Goal: Task Accomplishment & Management: Use online tool/utility

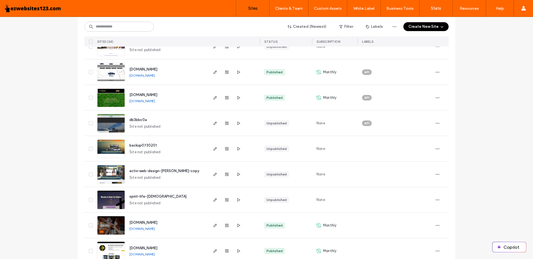
scroll to position [444, 0]
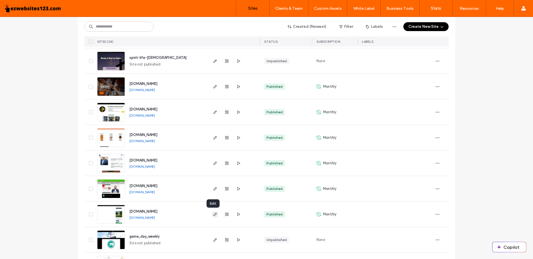
click at [213, 215] on icon "button" at bounding box center [215, 214] width 4 height 4
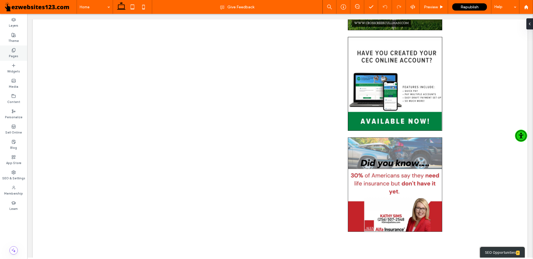
click at [16, 53] on label "Pages" at bounding box center [13, 55] width 9 height 6
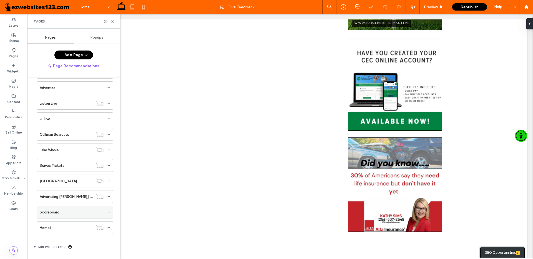
scroll to position [85, 0]
click at [58, 225] on div "Home1" at bounding box center [66, 226] width 53 height 6
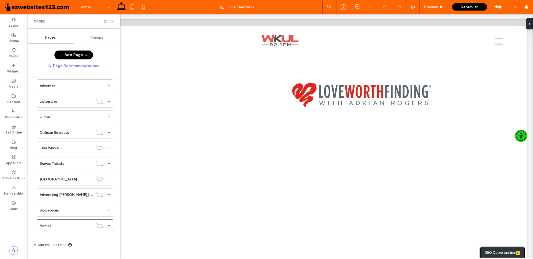
click at [112, 21] on icon at bounding box center [112, 21] width 4 height 4
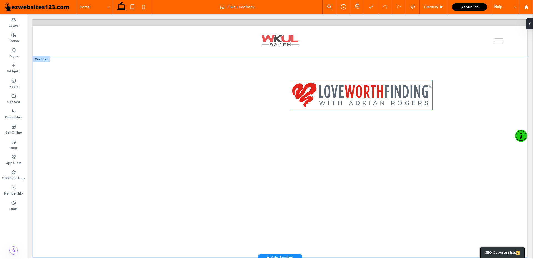
click at [353, 98] on img at bounding box center [362, 94] width 142 height 29
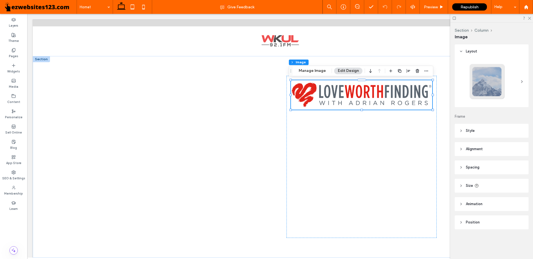
click at [458, 129] on header "Style" at bounding box center [491, 131] width 74 height 14
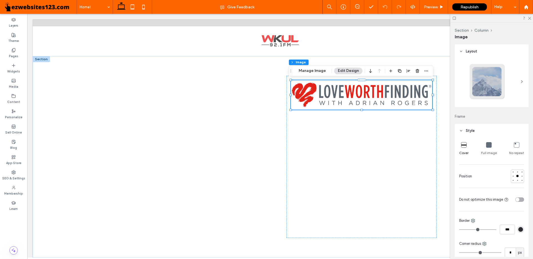
scroll to position [28, 0]
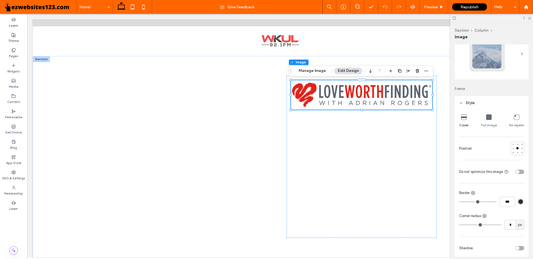
type input "*"
type input "***"
type input "*"
type input "***"
type input "*"
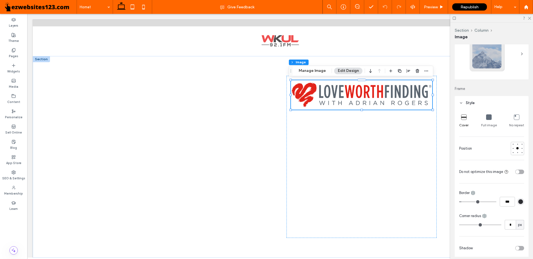
type input "***"
type input "*"
type input "***"
type input "*"
type input "***"
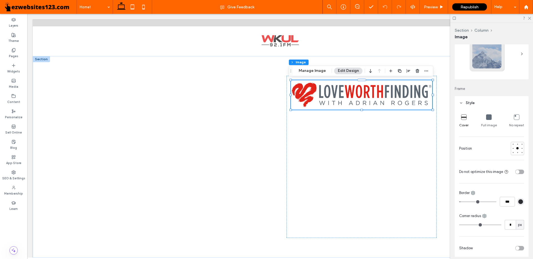
type input "*"
click at [463, 201] on input "range" at bounding box center [477, 201] width 37 height 1
click at [518, 201] on div "rgb(45, 46, 50)" at bounding box center [520, 201] width 5 height 5
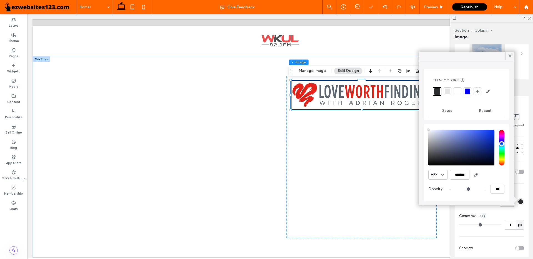
type input "****"
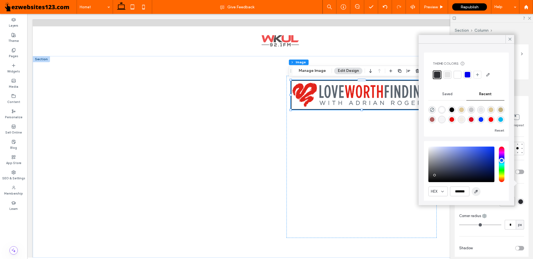
click at [476, 192] on icon "button" at bounding box center [476, 191] width 4 height 4
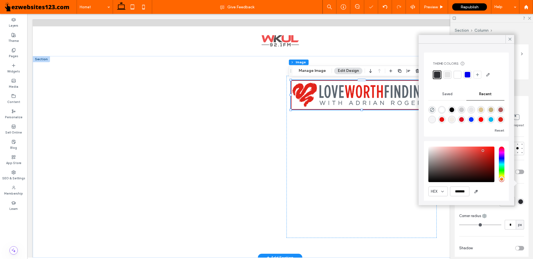
type input "*******"
click at [511, 40] on icon at bounding box center [509, 39] width 5 height 5
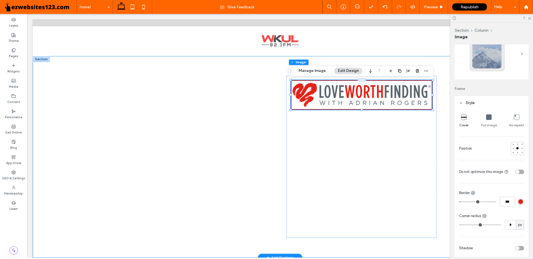
click at [446, 156] on div at bounding box center [280, 157] width 494 height 202
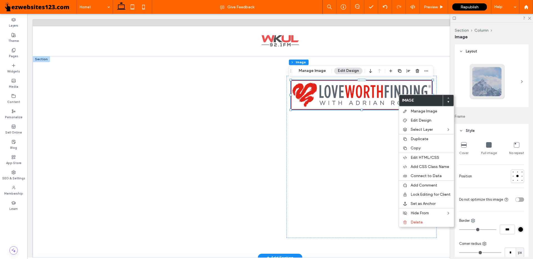
type input "*"
type input "***"
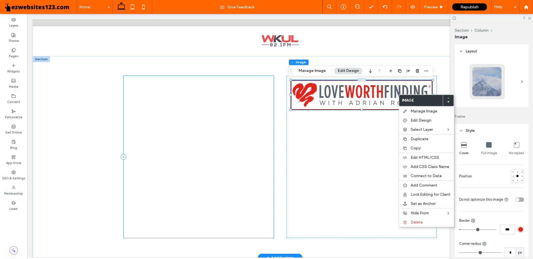
click at [191, 117] on div at bounding box center [198, 157] width 150 height 162
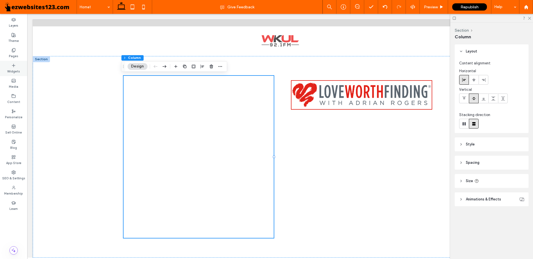
click at [12, 63] on div "Widgets" at bounding box center [13, 68] width 27 height 15
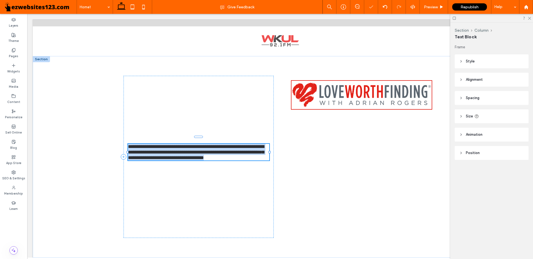
type input "*******"
type input "**"
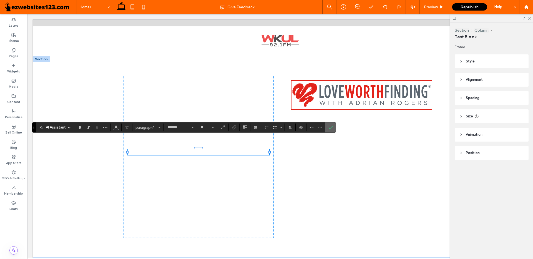
click at [332, 130] on span "Confirm" at bounding box center [330, 127] width 4 height 9
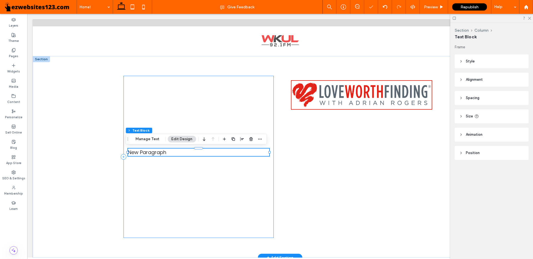
click at [249, 182] on div "New Paragraph" at bounding box center [198, 157] width 150 height 162
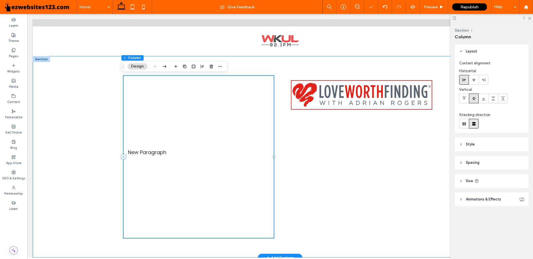
click at [247, 156] on div "New Paragraph" at bounding box center [198, 157] width 150 height 162
click at [247, 152] on p "New Paragraph" at bounding box center [199, 151] width 142 height 7
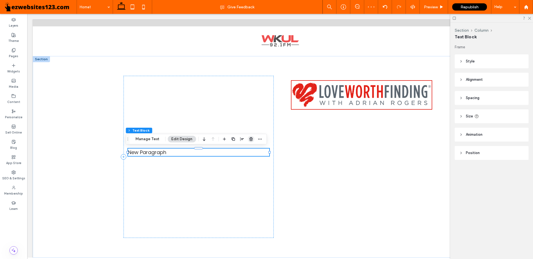
click at [252, 140] on use "button" at bounding box center [250, 139] width 3 height 4
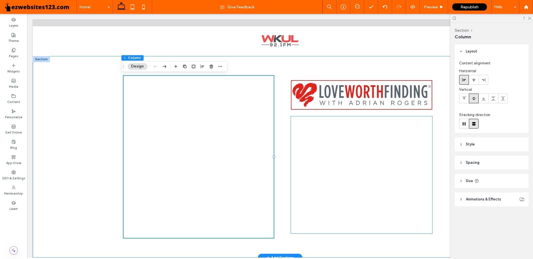
click at [319, 134] on div at bounding box center [362, 174] width 142 height 117
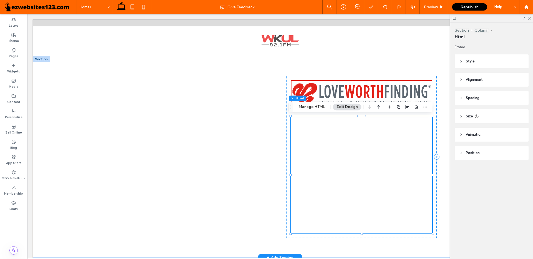
click at [339, 137] on div at bounding box center [362, 174] width 142 height 117
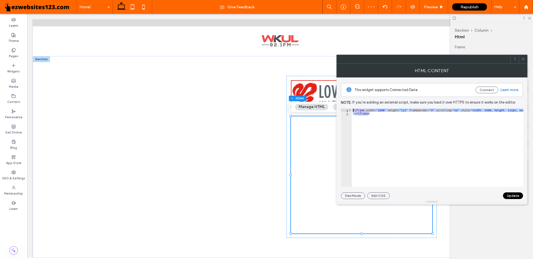
drag, startPoint x: 371, startPoint y: 114, endPoint x: 350, endPoint y: 108, distance: 21.8
click at [350, 108] on div "This widget supports Connected Data Connect Learn more Note: If you’re adding a…" at bounding box center [432, 138] width 182 height 122
type textarea "**********"
paste textarea "Cursor at row 1"
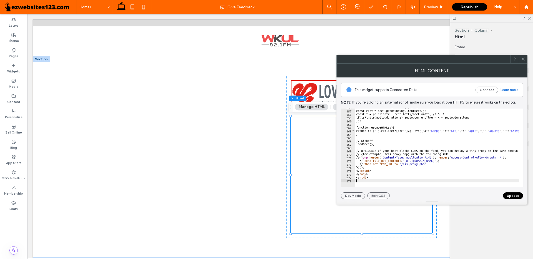
scroll to position [852, 0]
click at [517, 196] on button "Update" at bounding box center [513, 195] width 20 height 7
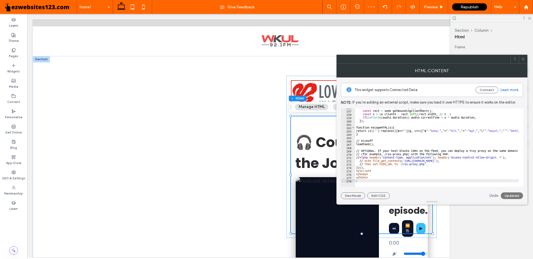
click at [524, 59] on icon at bounding box center [523, 59] width 4 height 4
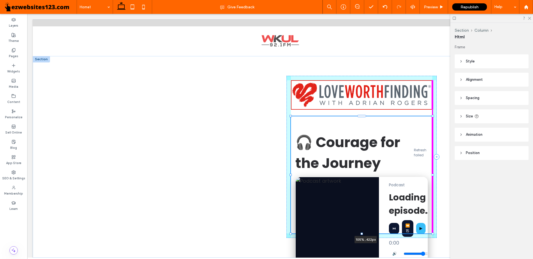
drag, startPoint x: 403, startPoint y: 161, endPoint x: 475, endPoint y: 171, distance: 72.1
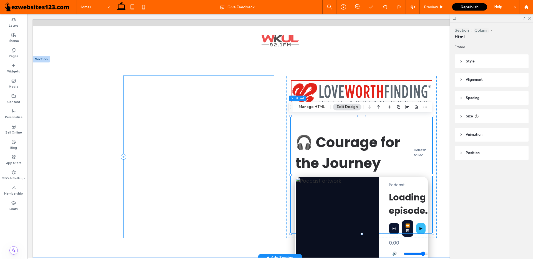
click at [233, 165] on div at bounding box center [198, 157] width 150 height 162
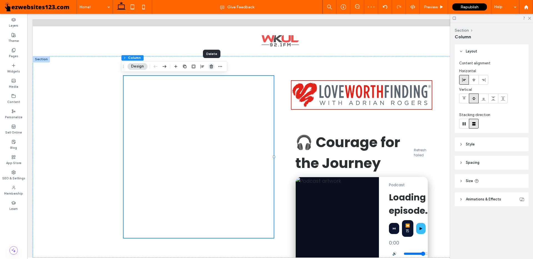
click at [211, 67] on icon "button" at bounding box center [211, 66] width 4 height 4
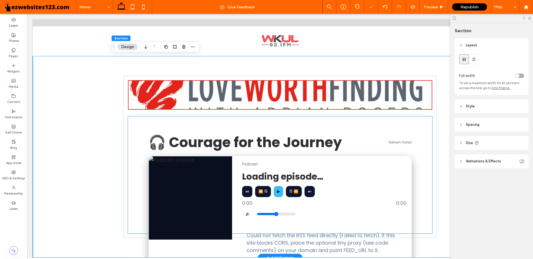
scroll to position [28, 0]
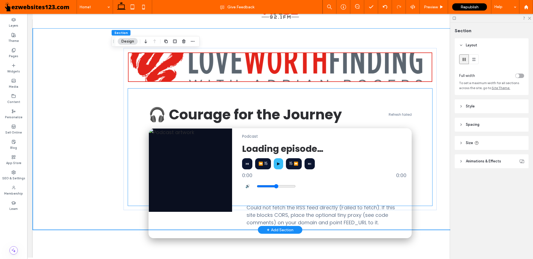
click at [274, 162] on button "▶" at bounding box center [278, 163] width 9 height 11
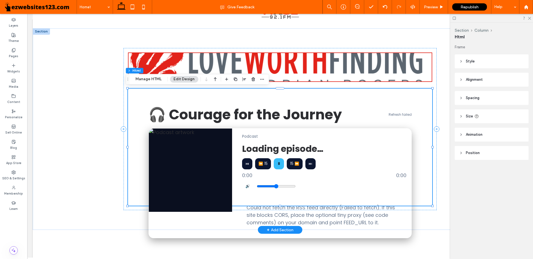
click at [191, 167] on img "Podcast player" at bounding box center [190, 169] width 83 height 83
click at [393, 117] on div "Refresh failed" at bounding box center [399, 114] width 23 height 5
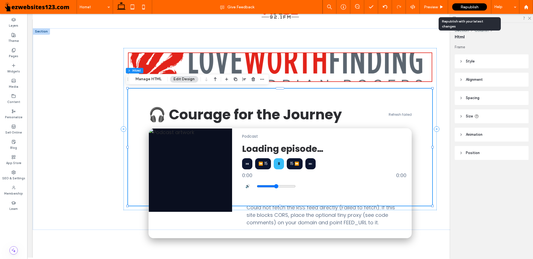
click at [476, 3] on div "Republish" at bounding box center [469, 7] width 35 height 14
click at [473, 6] on span "Republish" at bounding box center [469, 7] width 18 height 5
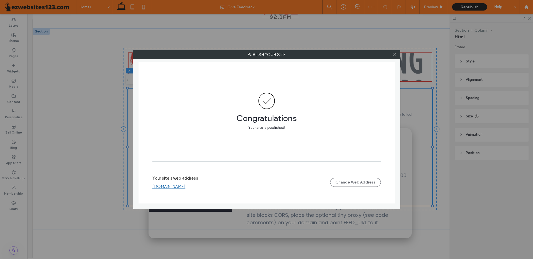
click at [397, 55] on div at bounding box center [394, 54] width 8 height 8
click at [395, 55] on icon at bounding box center [394, 54] width 4 height 4
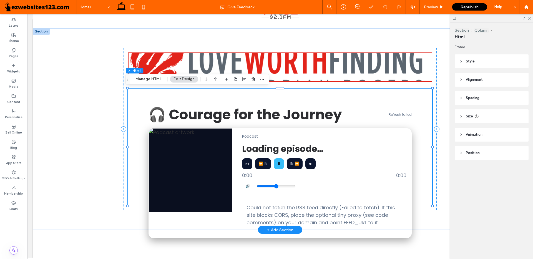
click at [279, 125] on div "🎧 Courage for the Journey Refresh failed Podcast Loading episode… ⏮ ⏪ 15 ⏸ 15 ⏩…" at bounding box center [280, 171] width 272 height 143
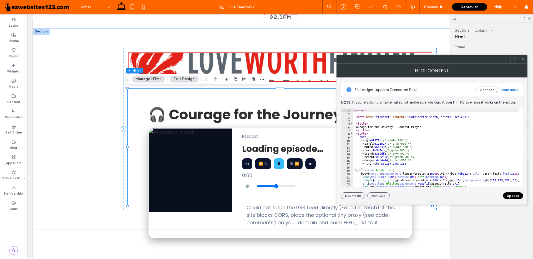
click at [356, 110] on div "< meta > < meta name = "viewport" content = "width=device-width, initial-scale=…" at bounding box center [435, 147] width 165 height 78
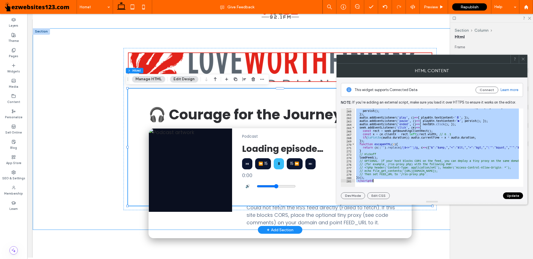
scroll to position [862, 0]
drag, startPoint x: 381, startPoint y: 124, endPoint x: 422, endPoint y: 226, distance: 109.8
type textarea "**********"
paste textarea "Cursor at row 281"
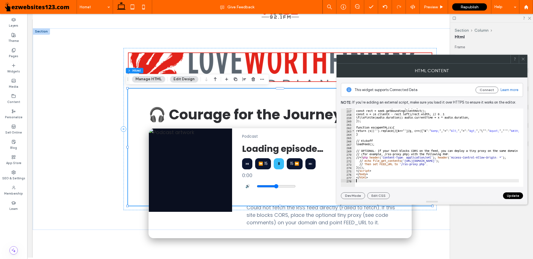
scroll to position [852, 0]
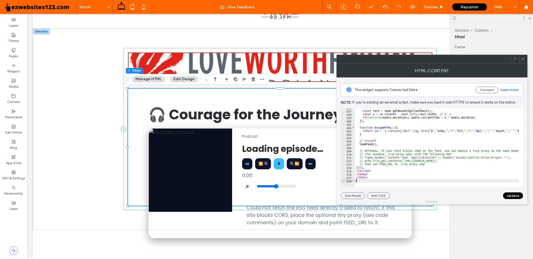
click at [508, 195] on button "Update" at bounding box center [513, 195] width 20 height 7
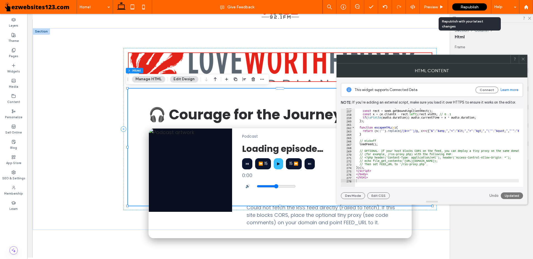
click at [468, 3] on div "Republish" at bounding box center [469, 7] width 35 height 14
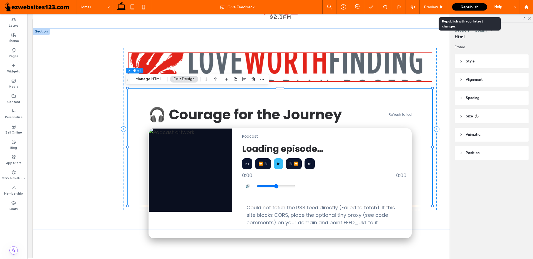
click at [461, 7] on span "Republish" at bounding box center [469, 7] width 18 height 5
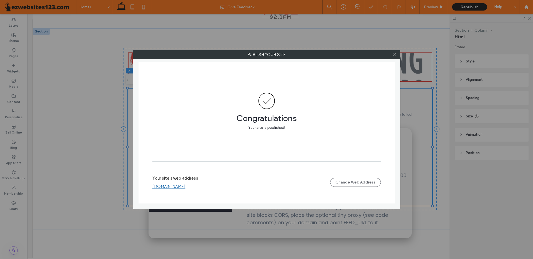
click at [394, 52] on icon at bounding box center [394, 54] width 4 height 4
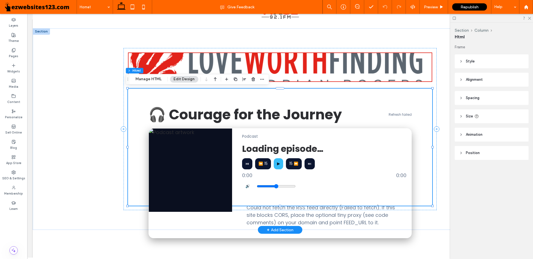
click at [203, 126] on div "🎧 Courage for the Journey Refresh failed Podcast Loading episode… ⏮ ⏪ 15 ▶ 15 ⏩…" at bounding box center [280, 171] width 272 height 143
click at [272, 140] on div "Podcast Loading episode… ⏮ ⏪ 15 ▶ 15 ⏩ ⏭ 0:00 0:00 🔊 Could not fetch the RSS fe…" at bounding box center [324, 182] width 174 height 109
click at [143, 78] on button "Manage HTML" at bounding box center [148, 79] width 33 height 7
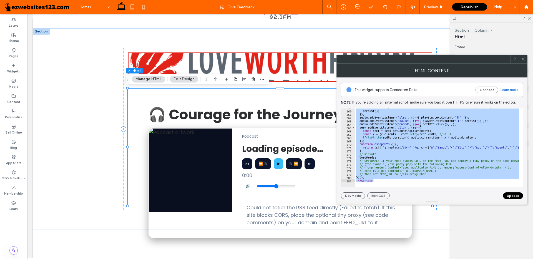
scroll to position [862, 0]
drag, startPoint x: 355, startPoint y: 111, endPoint x: 459, endPoint y: 225, distance: 154.4
click at [459, 225] on body ".wqwq-1{fill:#231f20;} .cls-1q, .cls-2q { fill-rule: evenodd; } .cls-2q { fill:…" at bounding box center [266, 129] width 533 height 259
type textarea "**********"
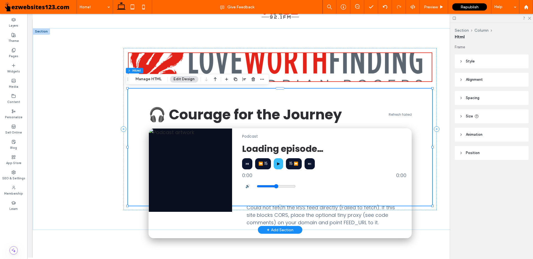
click at [268, 197] on div "Could not fetch the RSS feed directly (Failed to fetch). If this site blocks CO…" at bounding box center [324, 215] width 164 height 36
click at [212, 155] on img "Podcast player" at bounding box center [190, 169] width 83 height 83
click at [155, 77] on button "Manage HTML" at bounding box center [148, 79] width 33 height 7
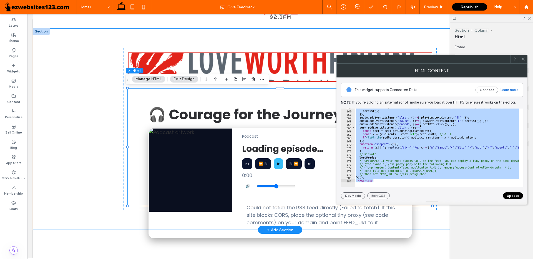
drag, startPoint x: 381, startPoint y: 125, endPoint x: 446, endPoint y: 206, distance: 103.7
type textarea "**********"
paste textarea "Cursor at row 281"
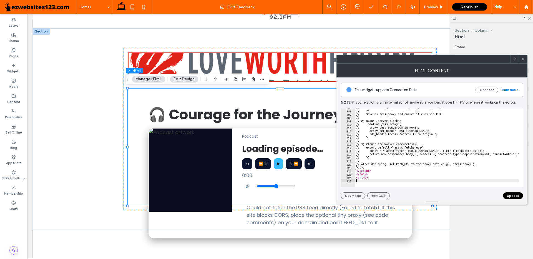
scroll to position [1015, 0]
click at [509, 193] on button "Update" at bounding box center [513, 195] width 20 height 7
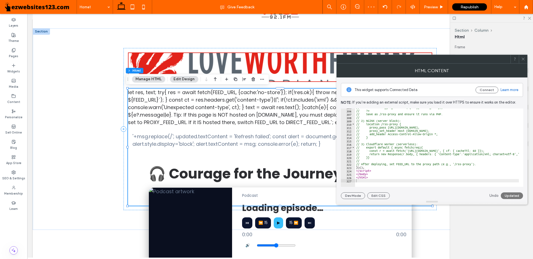
click at [522, 60] on use at bounding box center [522, 59] width 3 height 3
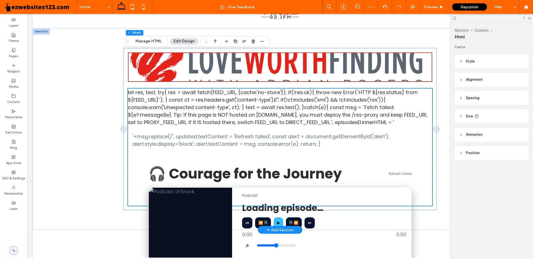
scroll to position [111, 0]
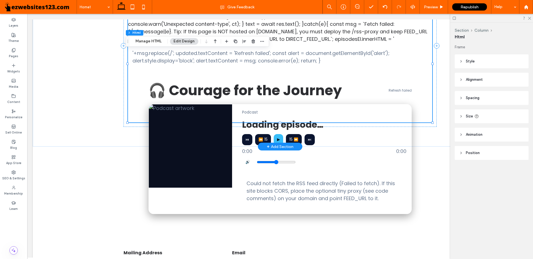
click at [274, 138] on button "▶" at bounding box center [278, 139] width 9 height 11
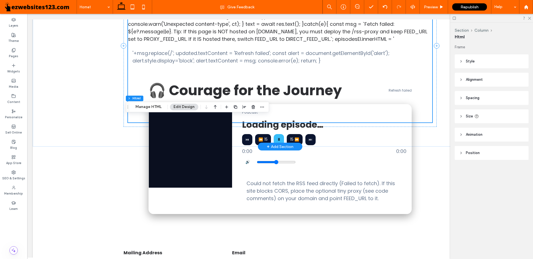
scroll to position [0, 0]
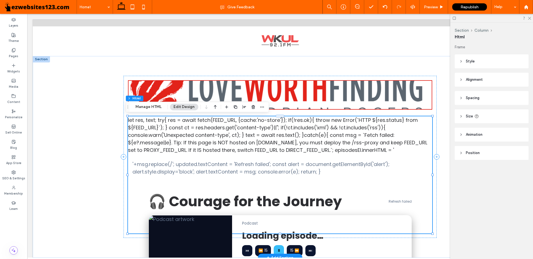
click at [160, 123] on div "let res, text; try{ res = await fetch(FEED_URL, {cache:'no-store'}); if(!res.ok…" at bounding box center [280, 174] width 304 height 117
click at [253, 105] on icon "button" at bounding box center [253, 107] width 4 height 4
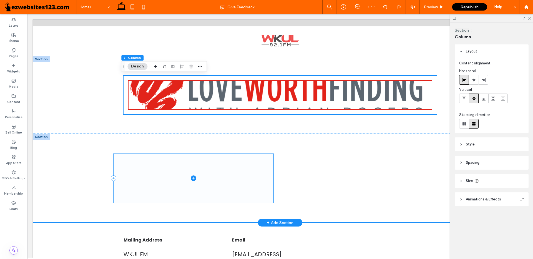
click at [191, 175] on icon at bounding box center [194, 178] width 6 height 6
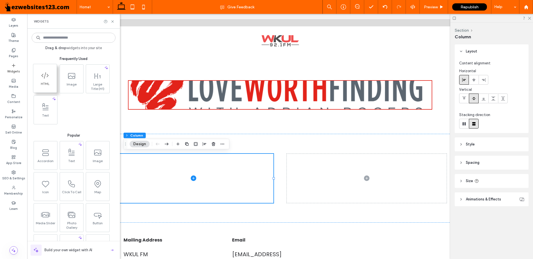
drag, startPoint x: 48, startPoint y: 80, endPoint x: 105, endPoint y: 100, distance: 60.5
click at [48, 80] on icon at bounding box center [45, 75] width 9 height 9
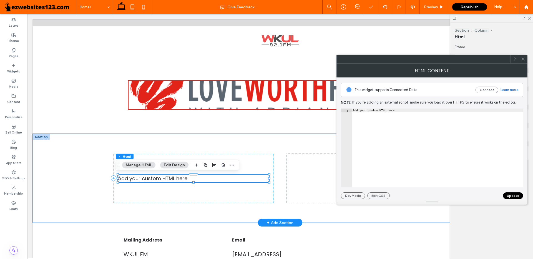
click at [173, 177] on div "Add your custom HTML here" at bounding box center [193, 178] width 151 height 7
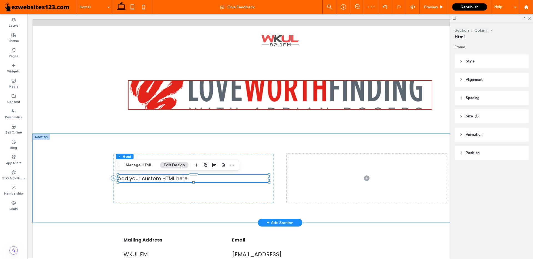
click at [201, 176] on div "Add your custom HTML here" at bounding box center [193, 178] width 151 height 7
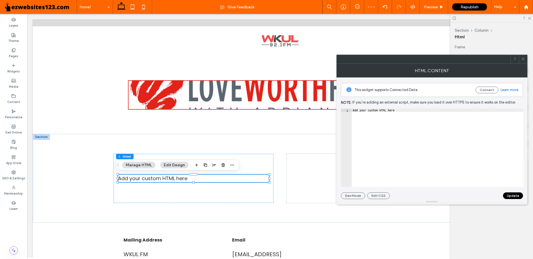
click at [364, 107] on div "This widget supports Connected Data Connect Learn more Note: If you’re adding a…" at bounding box center [432, 138] width 182 height 122
type textarea "**********"
click at [364, 111] on div "Add your custom HTML here" at bounding box center [437, 150] width 171 height 85
click at [364, 112] on div "Add your custom HTML here" at bounding box center [437, 150] width 171 height 85
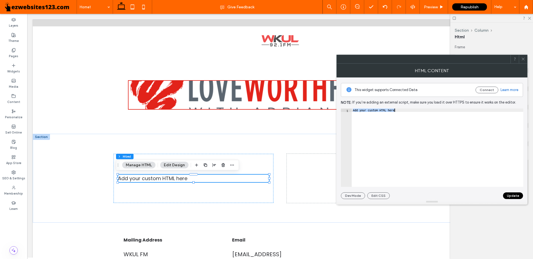
paste textarea "Cursor at row 1"
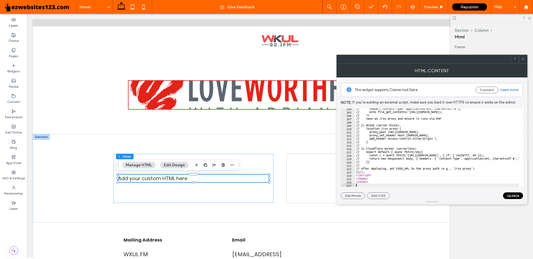
scroll to position [1011, 0]
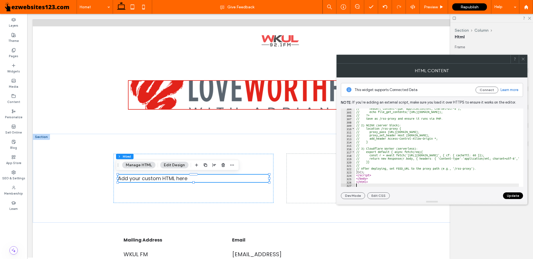
click at [518, 198] on button "Update" at bounding box center [513, 195] width 20 height 7
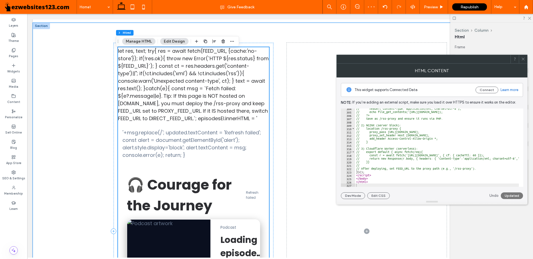
scroll to position [194, 0]
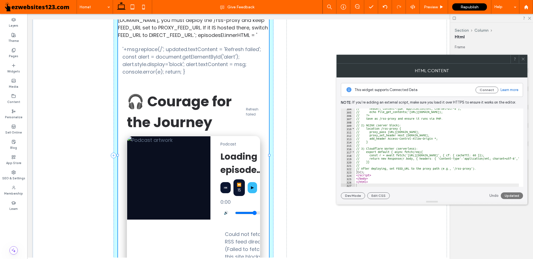
drag, startPoint x: 240, startPoint y: 141, endPoint x: 362, endPoint y: 153, distance: 122.9
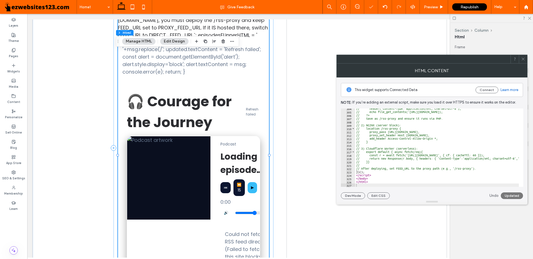
click at [523, 60] on icon at bounding box center [523, 59] width 4 height 4
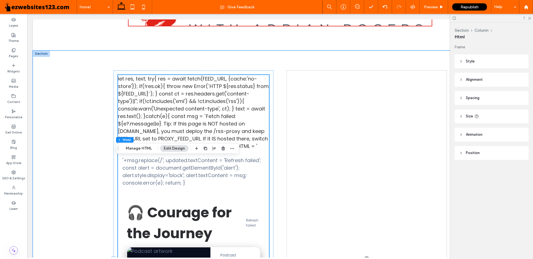
scroll to position [0, 0]
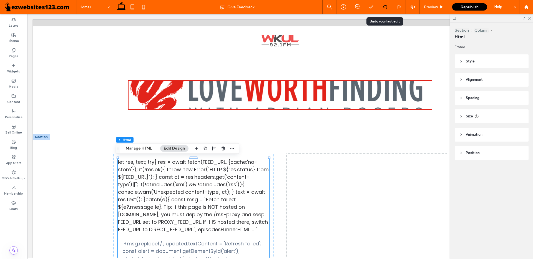
click at [381, 4] on div at bounding box center [385, 7] width 14 height 14
click at [383, 4] on div at bounding box center [385, 7] width 14 height 14
click at [225, 149] on use "button" at bounding box center [222, 149] width 3 height 4
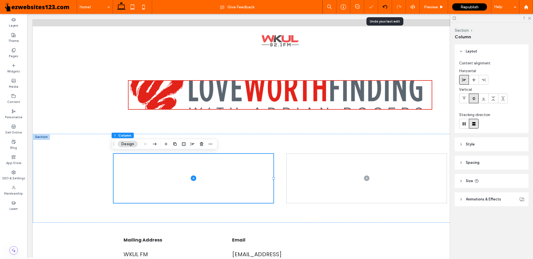
click at [383, 7] on use at bounding box center [384, 7] width 4 height 4
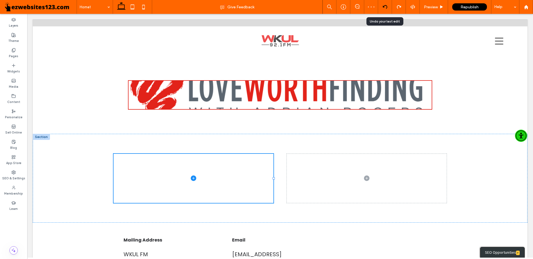
click at [383, 7] on use at bounding box center [384, 7] width 4 height 4
click at [383, 7] on div at bounding box center [266, 129] width 533 height 259
click at [383, 7] on use at bounding box center [384, 7] width 4 height 4
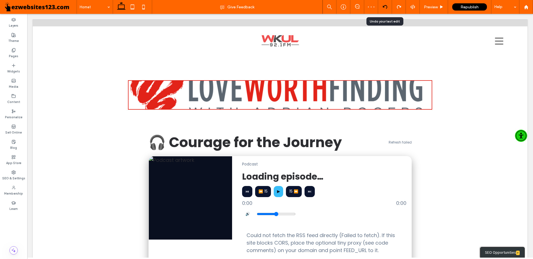
scroll to position [168, 0]
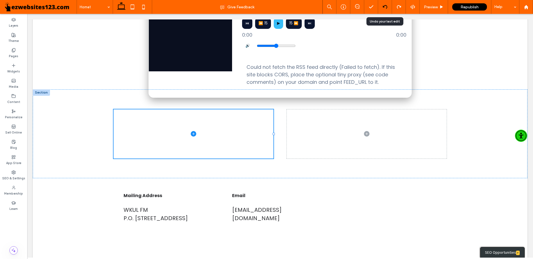
click at [383, 7] on use at bounding box center [384, 7] width 4 height 4
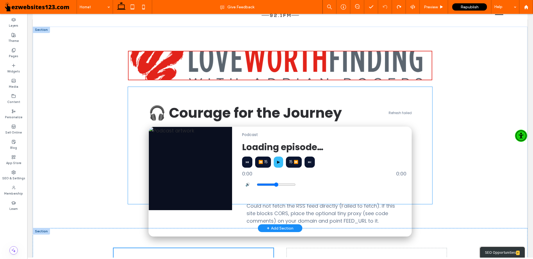
click at [350, 102] on div "🎧 Courage for the Journey Refresh failed" at bounding box center [279, 112] width 263 height 21
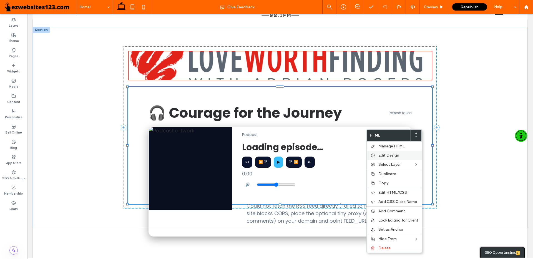
click at [382, 154] on span "Edit Design" at bounding box center [388, 155] width 21 height 5
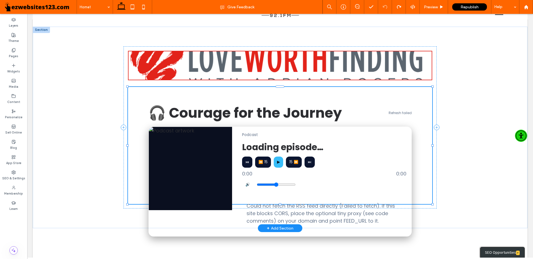
click at [378, 107] on div "🎧 Courage for the Journey Refresh failed" at bounding box center [279, 112] width 263 height 21
click at [332, 167] on div "⏮ ⏪ 15 ▶ 15 ⏩ ⏭" at bounding box center [324, 161] width 164 height 11
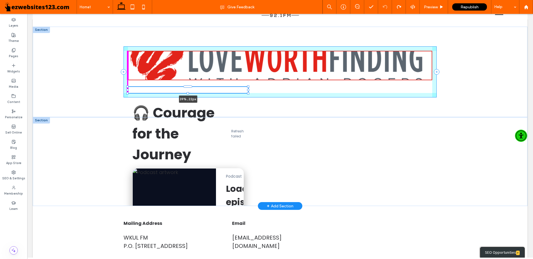
drag, startPoint x: 125, startPoint y: 86, endPoint x: 309, endPoint y: 141, distance: 192.4
click at [309, 141] on div "Courage for the Journey – Podcast Player 🎧 Courage for the Journey Refresh fail…" at bounding box center [280, 117] width 494 height 180
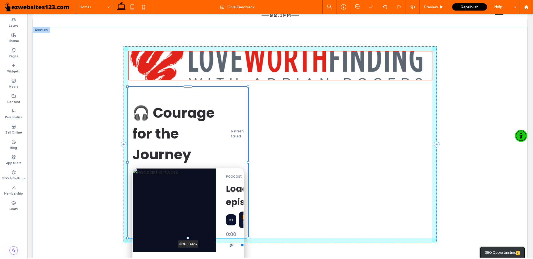
drag, startPoint x: 185, startPoint y: 94, endPoint x: 195, endPoint y: 167, distance: 74.2
click at [195, 167] on div "Courage for the Journey – Podcast Player 🎧 Courage for the Journey Refresh fail…" at bounding box center [279, 145] width 333 height 236
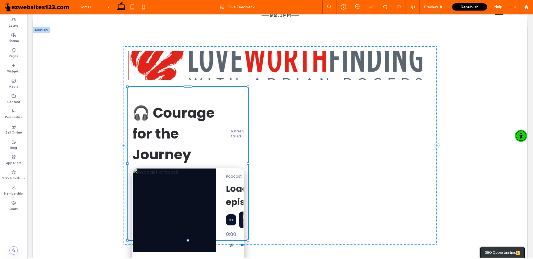
click at [195, 137] on h1 "🎧 Courage for the Journey" at bounding box center [181, 133] width 99 height 62
click at [383, 5] on icon at bounding box center [385, 7] width 4 height 4
click at [382, 5] on div at bounding box center [266, 129] width 533 height 259
click at [384, 5] on icon at bounding box center [385, 7] width 4 height 4
click at [384, 5] on div at bounding box center [266, 129] width 533 height 259
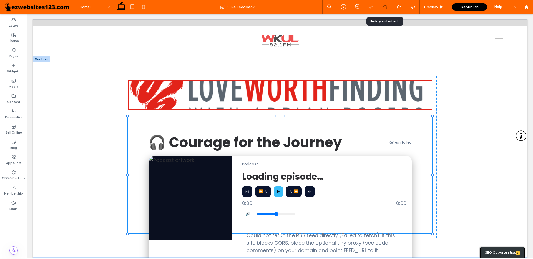
scroll to position [0, 0]
click at [384, 5] on icon at bounding box center [385, 7] width 4 height 4
click at [383, 9] on icon at bounding box center [385, 7] width 4 height 4
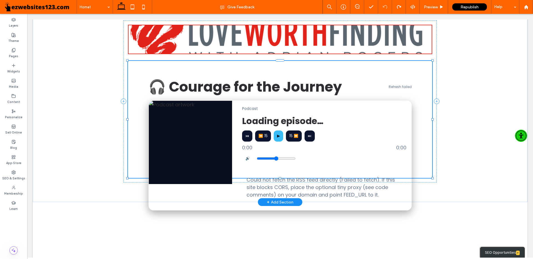
click at [349, 140] on div "⏮ ⏪ 15 ▶ 15 ⏩ ⏭" at bounding box center [324, 135] width 164 height 11
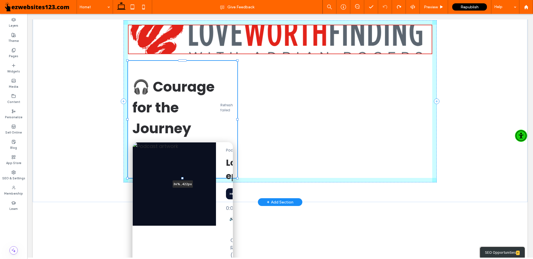
drag, startPoint x: 431, startPoint y: 120, endPoint x: 236, endPoint y: 120, distance: 195.1
click at [236, 120] on div at bounding box center [237, 119] width 2 height 2
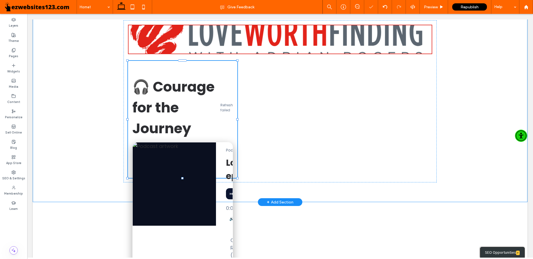
scroll to position [0, 0]
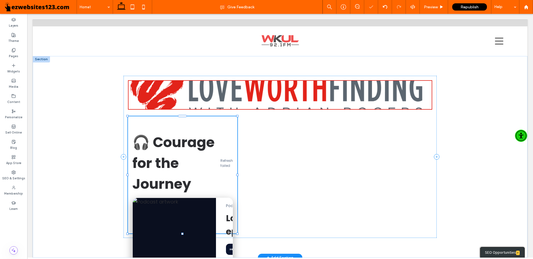
click at [199, 136] on h1 "🎧 Courage for the Journey" at bounding box center [176, 163] width 88 height 62
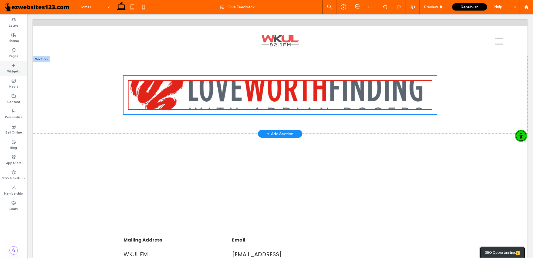
click at [12, 65] on icon at bounding box center [13, 65] width 4 height 4
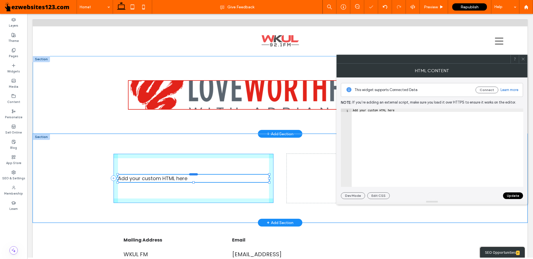
click at [195, 175] on div at bounding box center [193, 174] width 9 height 2
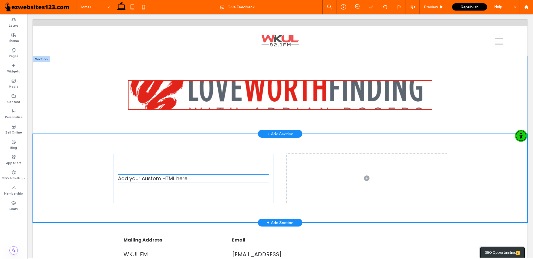
click at [181, 179] on div "Add your custom HTML here" at bounding box center [193, 178] width 151 height 7
click at [165, 176] on div "Add your custom HTML here" at bounding box center [193, 178] width 151 height 7
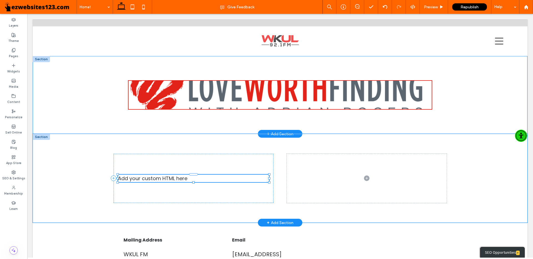
click at [161, 179] on div "Add your custom HTML here" at bounding box center [193, 178] width 151 height 7
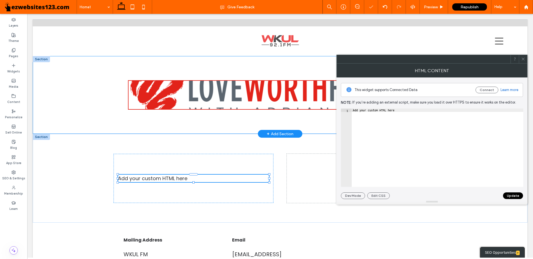
type textarea "**********"
click at [367, 110] on div "Add your custom HTML here" at bounding box center [437, 150] width 171 height 85
paste textarea "Cursor at row 1"
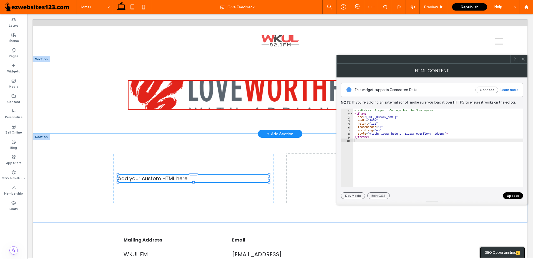
click at [510, 194] on button "Update" at bounding box center [513, 195] width 20 height 7
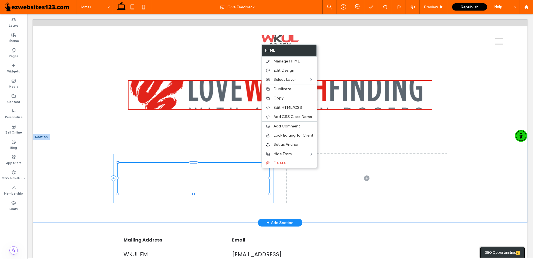
click at [234, 154] on div at bounding box center [193, 178] width 160 height 49
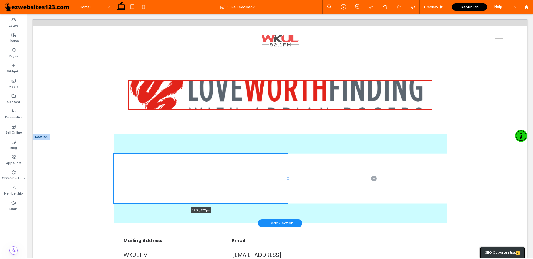
drag, startPoint x: 272, startPoint y: 179, endPoint x: 286, endPoint y: 179, distance: 14.4
click at [286, 179] on div "52% , 179px" at bounding box center [279, 178] width 333 height 89
